Goal: Transaction & Acquisition: Obtain resource

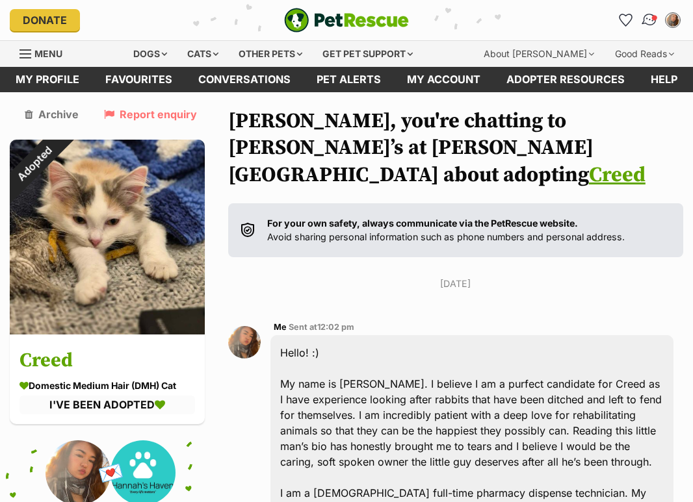
click at [644, 22] on img "Conversations" at bounding box center [650, 20] width 18 height 17
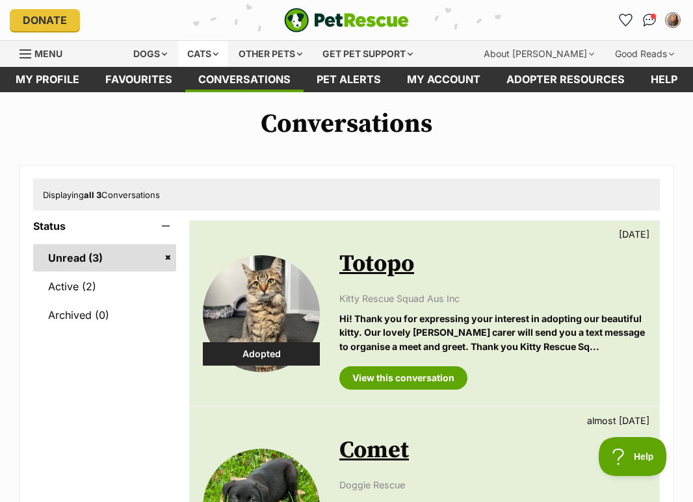
click at [209, 46] on div "Cats" at bounding box center [202, 54] width 49 height 26
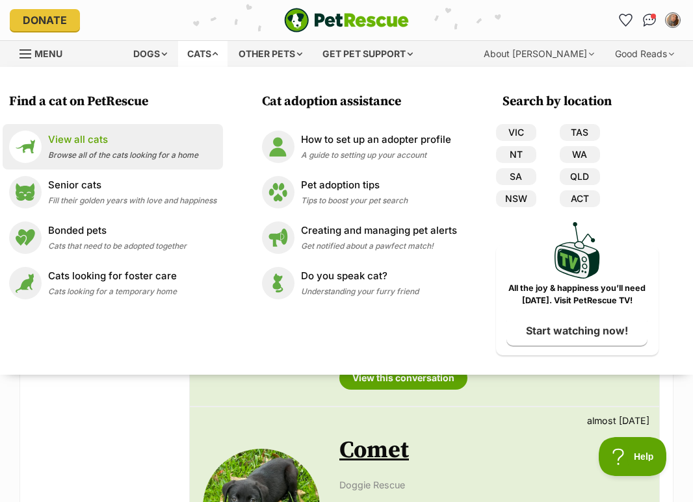
click at [148, 147] on div "View all cats Browse all of the cats looking for a home" at bounding box center [123, 147] width 150 height 28
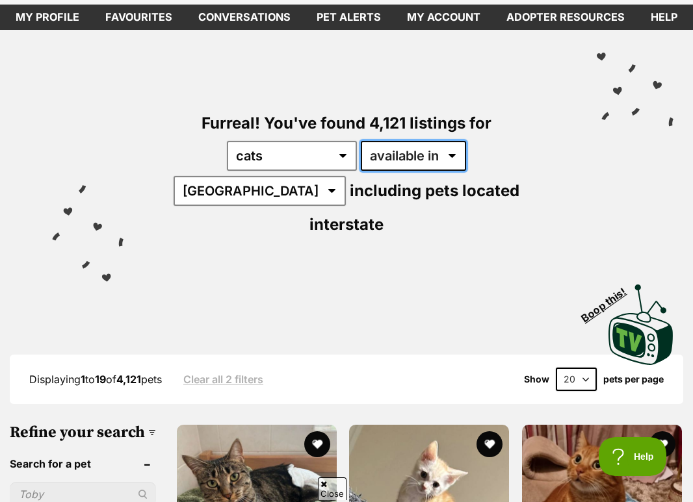
click at [383, 162] on select "available in located in" at bounding box center [413, 156] width 105 height 30
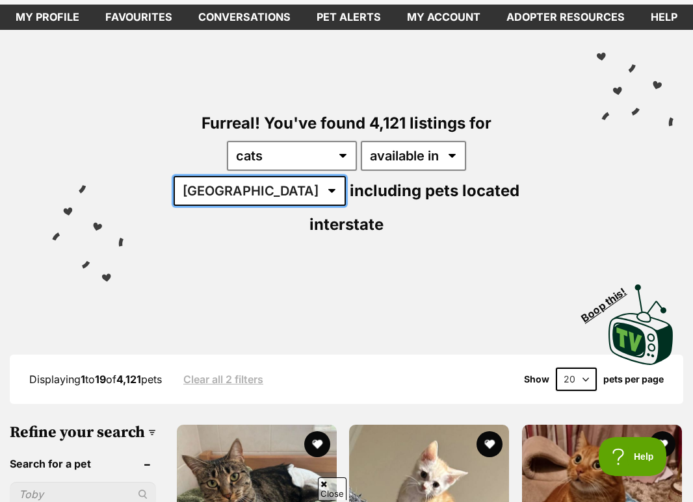
click at [346, 176] on select "Australia ACT NSW NT QLD SA TAS VIC WA" at bounding box center [259, 191] width 172 height 30
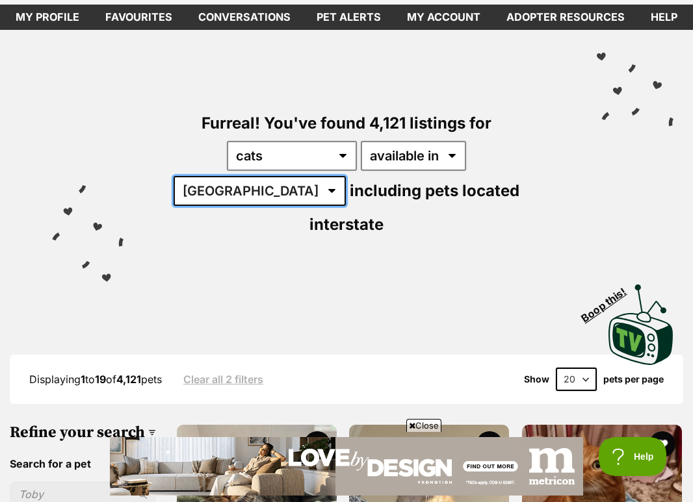
select select "VIC"
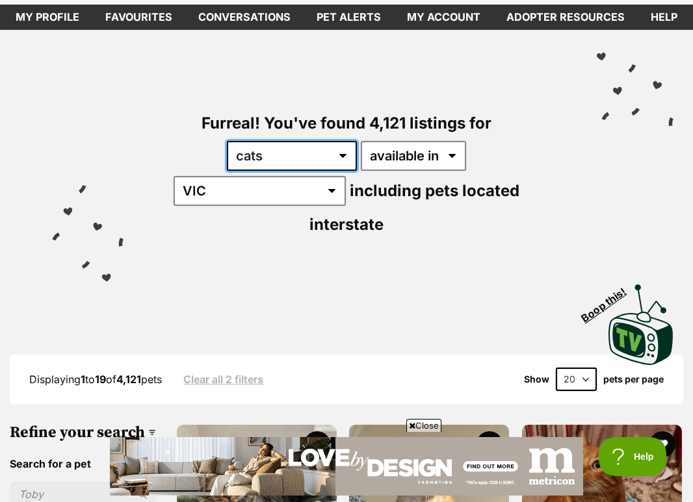
click at [268, 153] on select "any type of pet cats dogs other pets" at bounding box center [292, 156] width 130 height 30
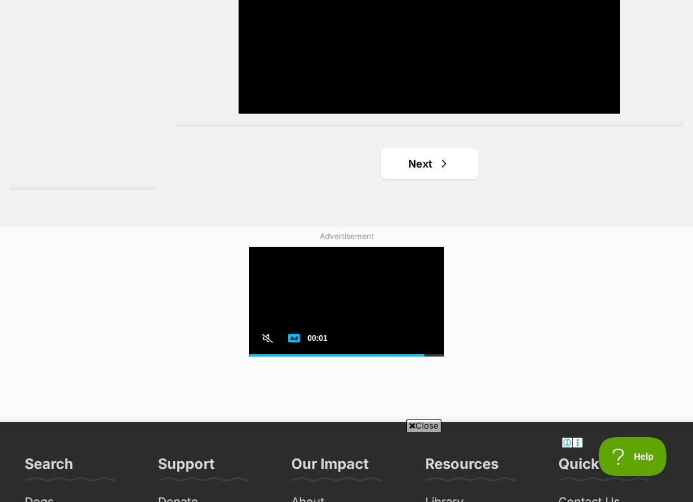
scroll to position [3040, 0]
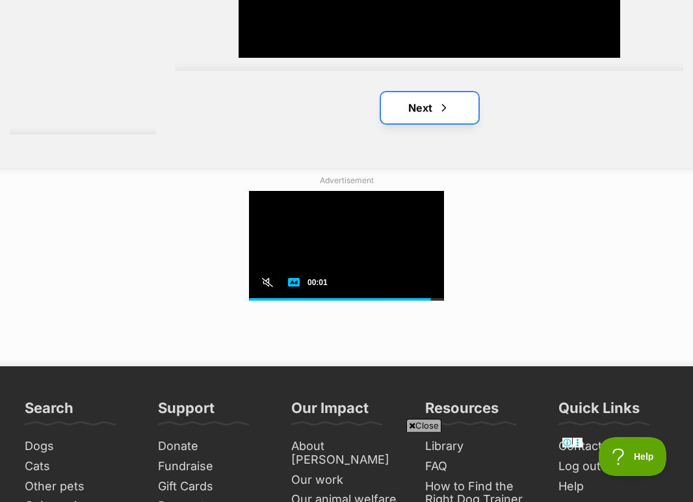
click at [409, 106] on link "Next" at bounding box center [429, 107] width 97 height 31
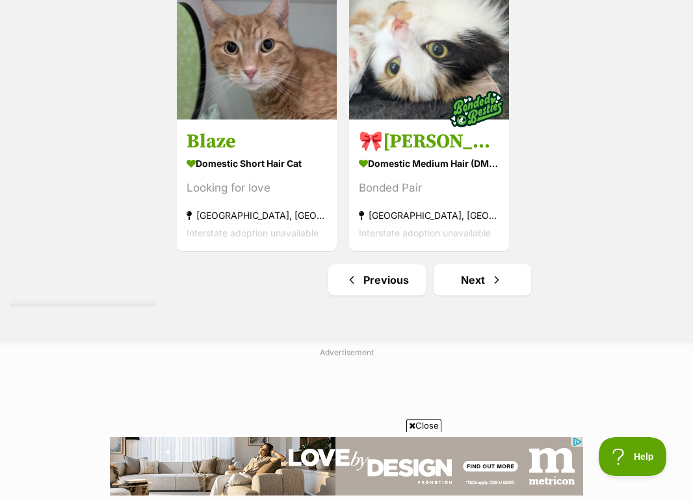
scroll to position [2705, 0]
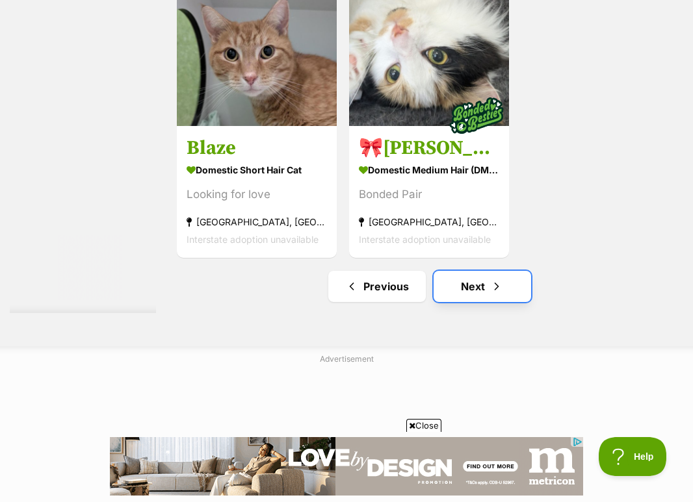
click at [442, 286] on link "Next" at bounding box center [481, 286] width 97 height 31
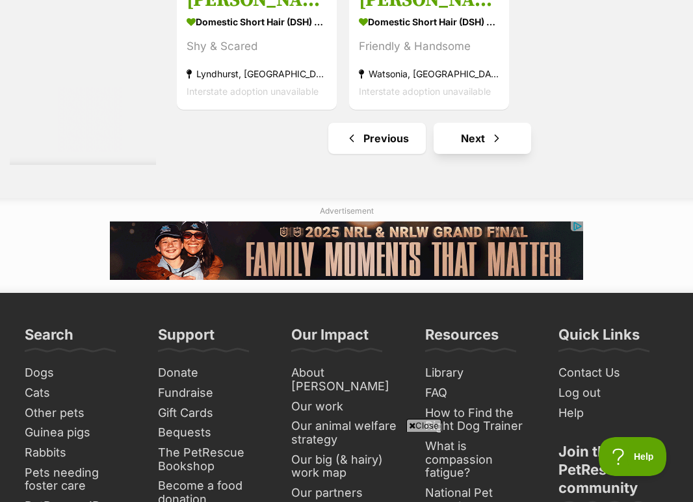
scroll to position [3128, 0]
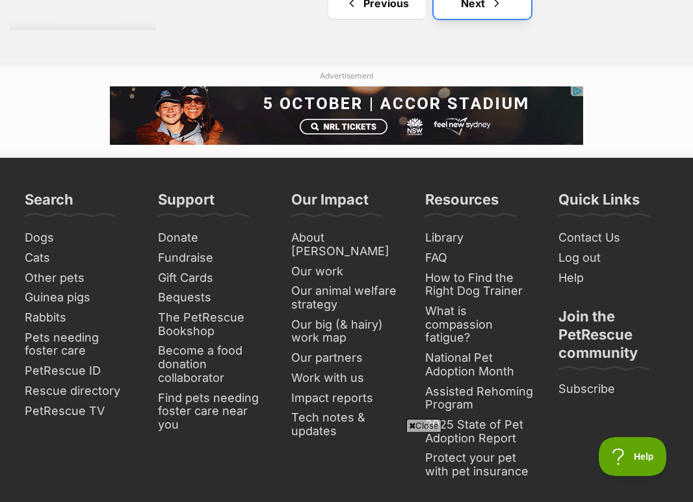
click at [496, 19] on link "Next" at bounding box center [481, 3] width 97 height 31
